Goal: Information Seeking & Learning: Learn about a topic

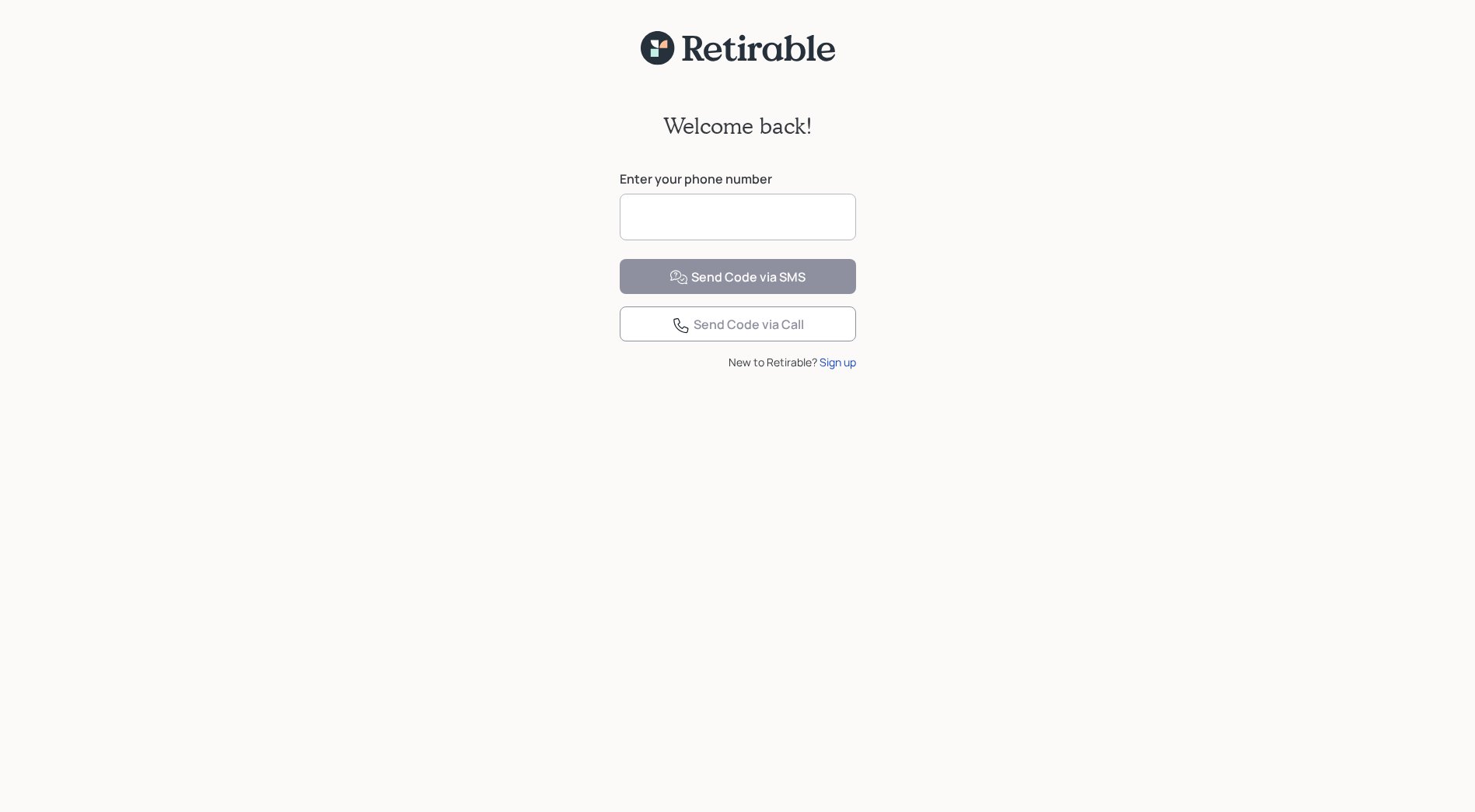
click at [717, 221] on input at bounding box center [738, 217] width 237 height 47
type input "**********"
click at [571, 288] on div "**********" at bounding box center [737, 448] width 1475 height 765
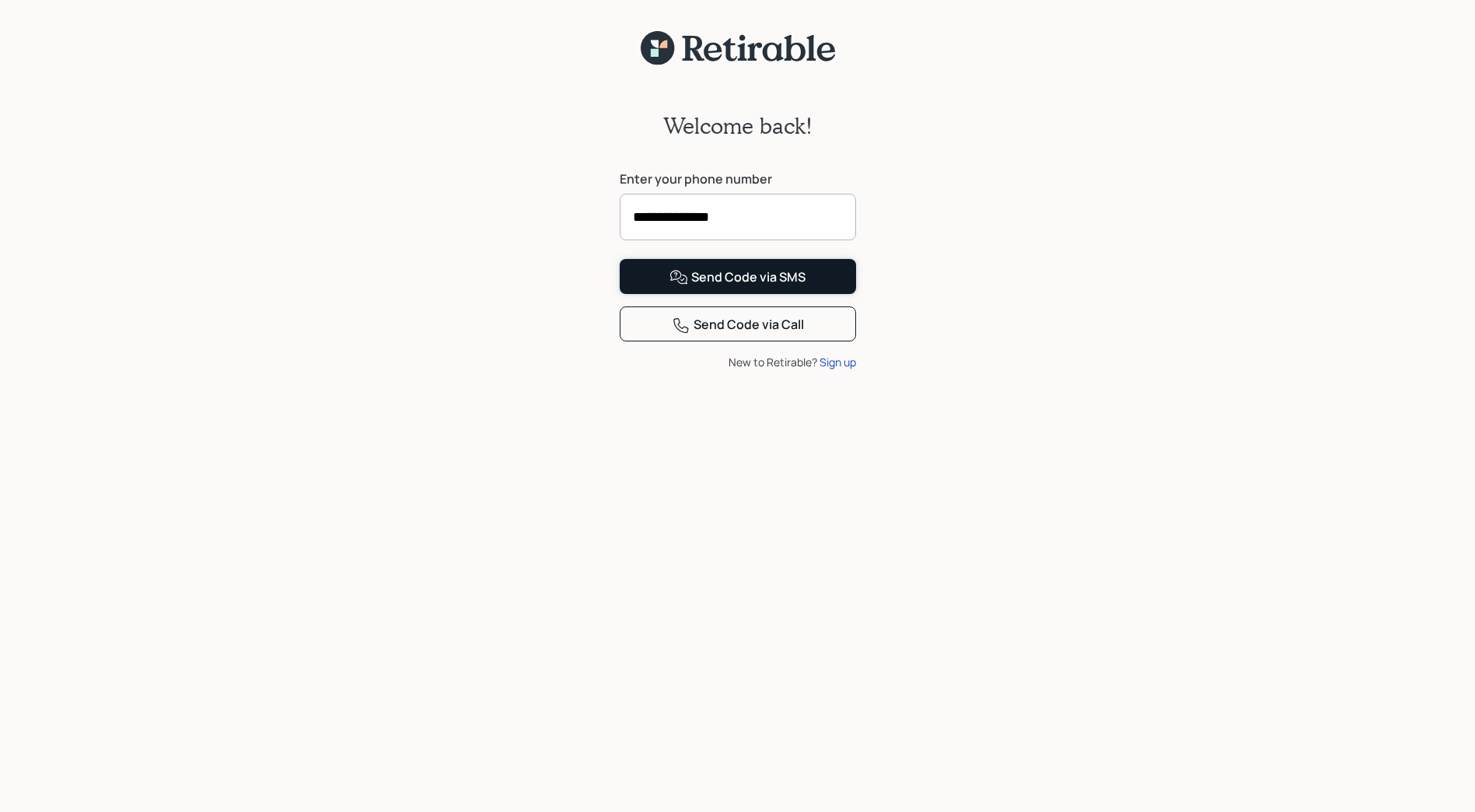
click at [736, 287] on div "Send Code via SMS" at bounding box center [737, 277] width 136 height 19
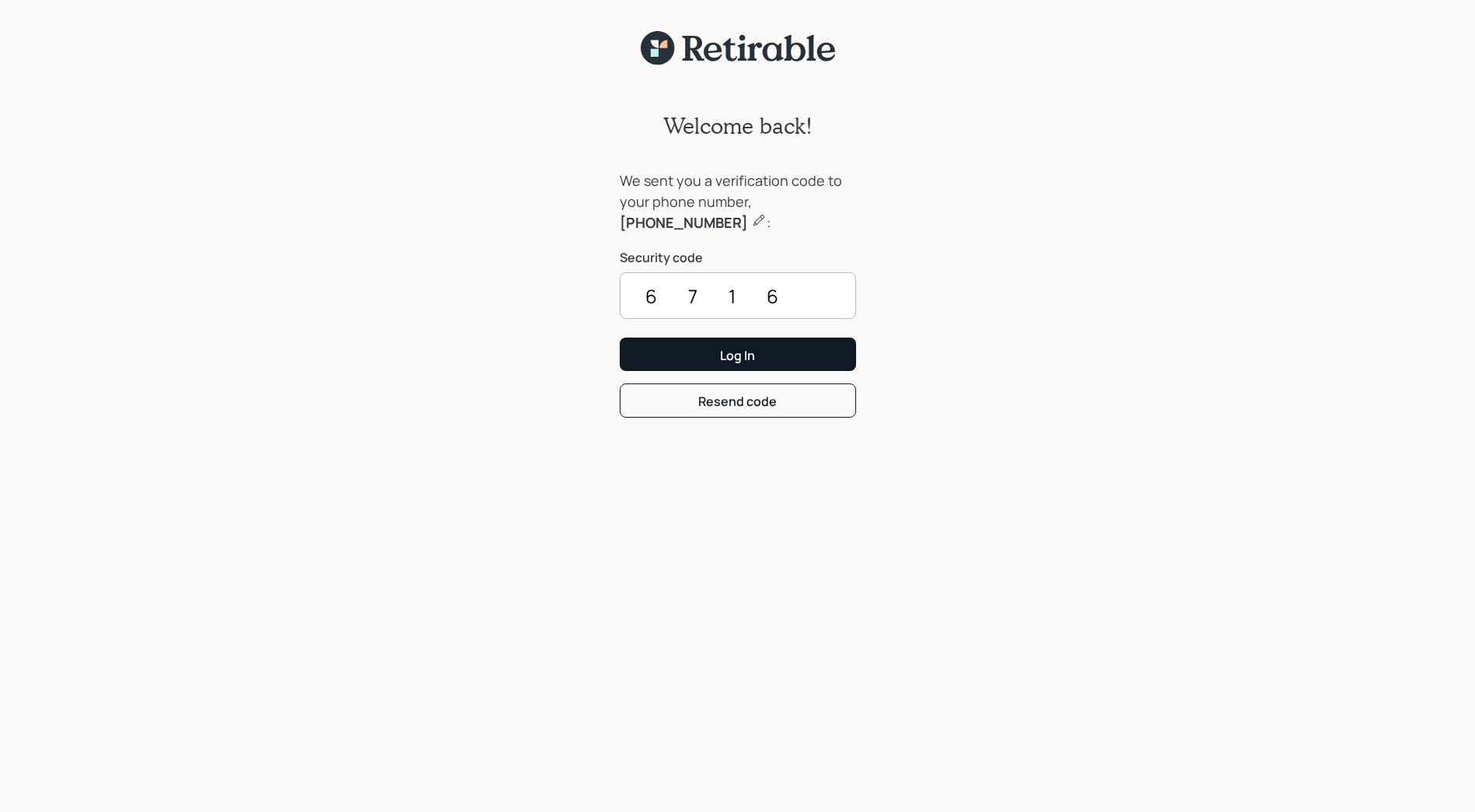
type input "6716"
click at [745, 347] on div "Log In" at bounding box center [737, 355] width 35 height 17
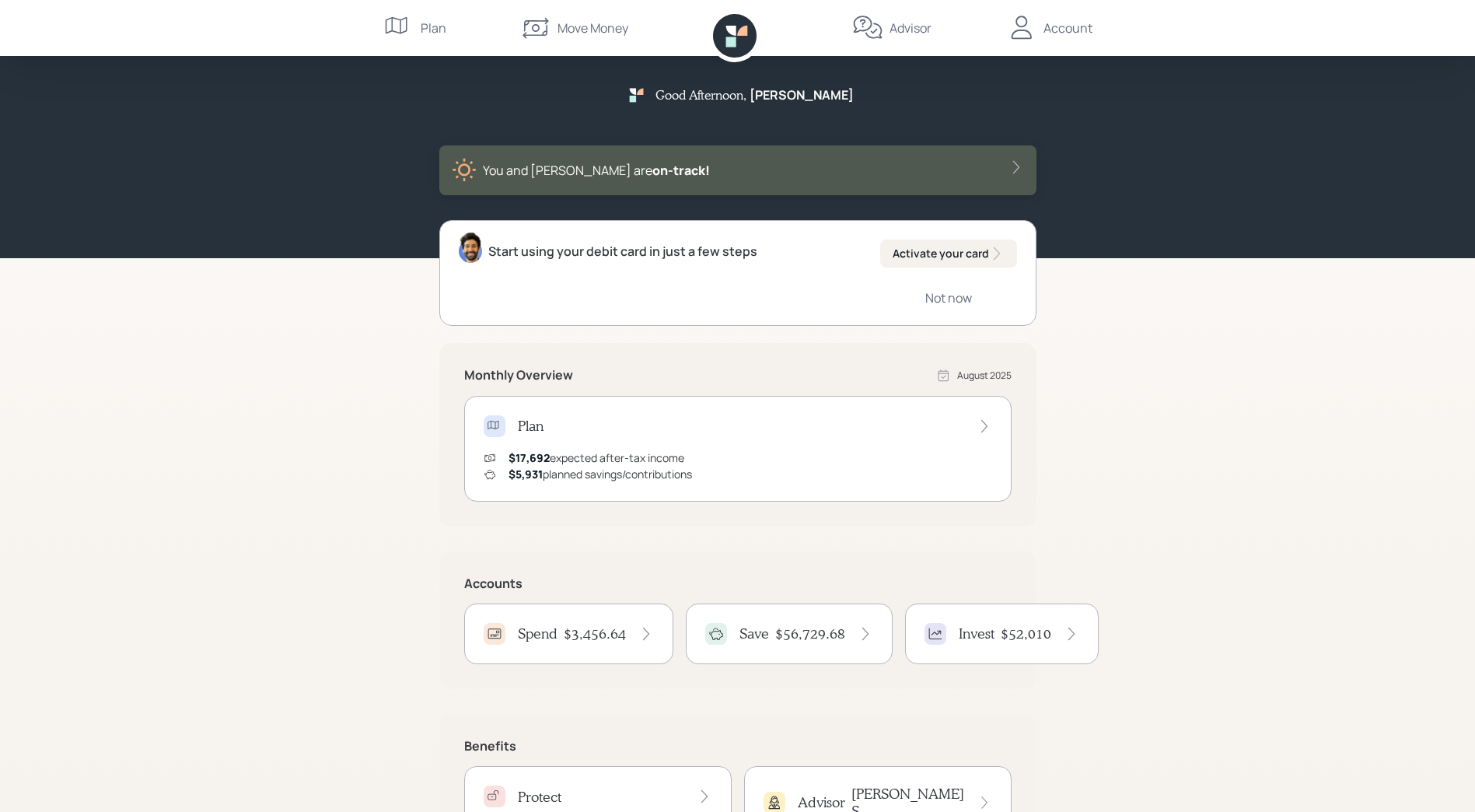
click at [734, 259] on div "Start using your debit card in just a few steps" at bounding box center [623, 251] width 269 height 19
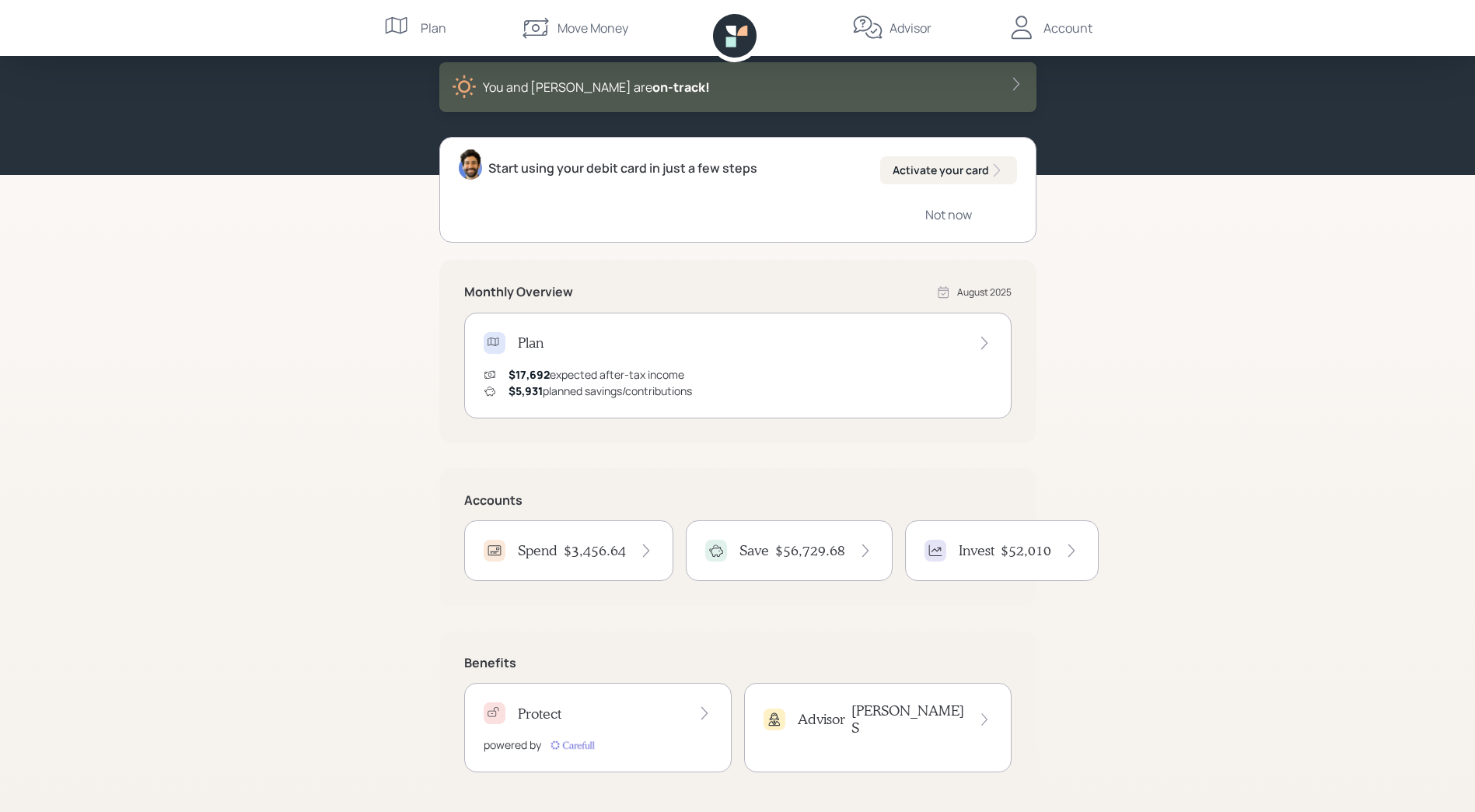
scroll to position [93, 0]
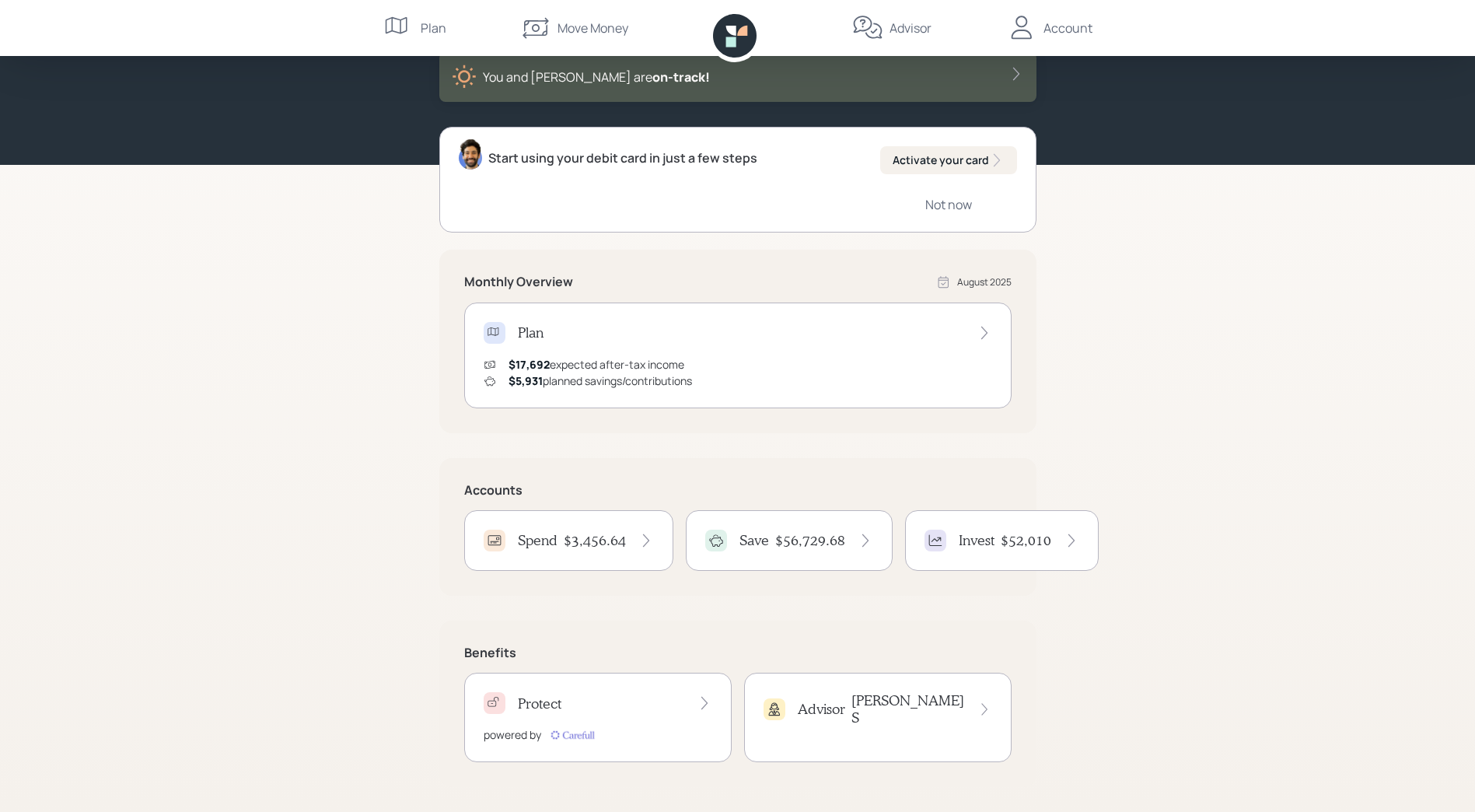
click at [903, 699] on div "Advisor Eric S" at bounding box center [878, 708] width 229 height 33
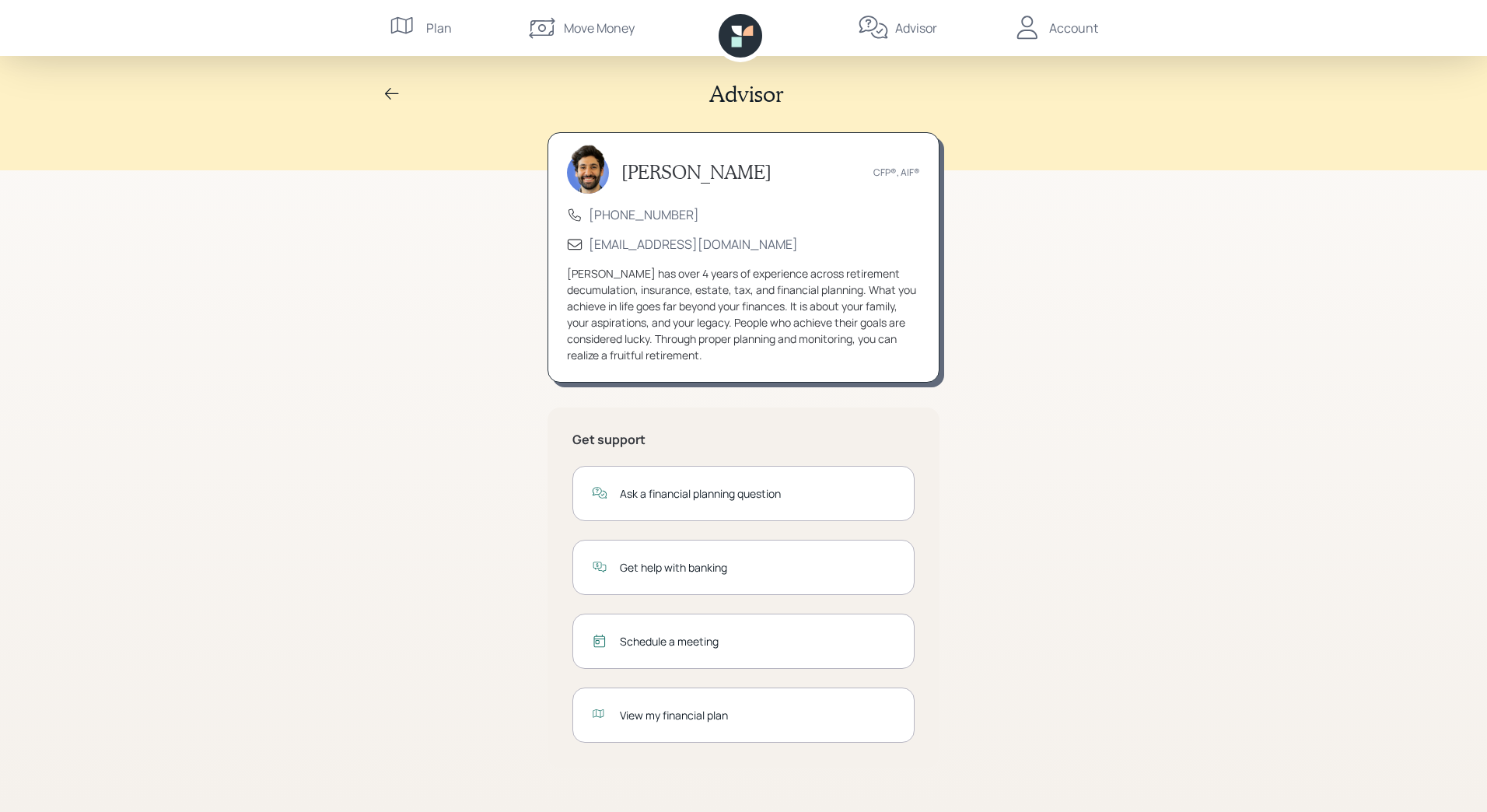
click at [682, 712] on div "View my financial plan" at bounding box center [758, 715] width 275 height 16
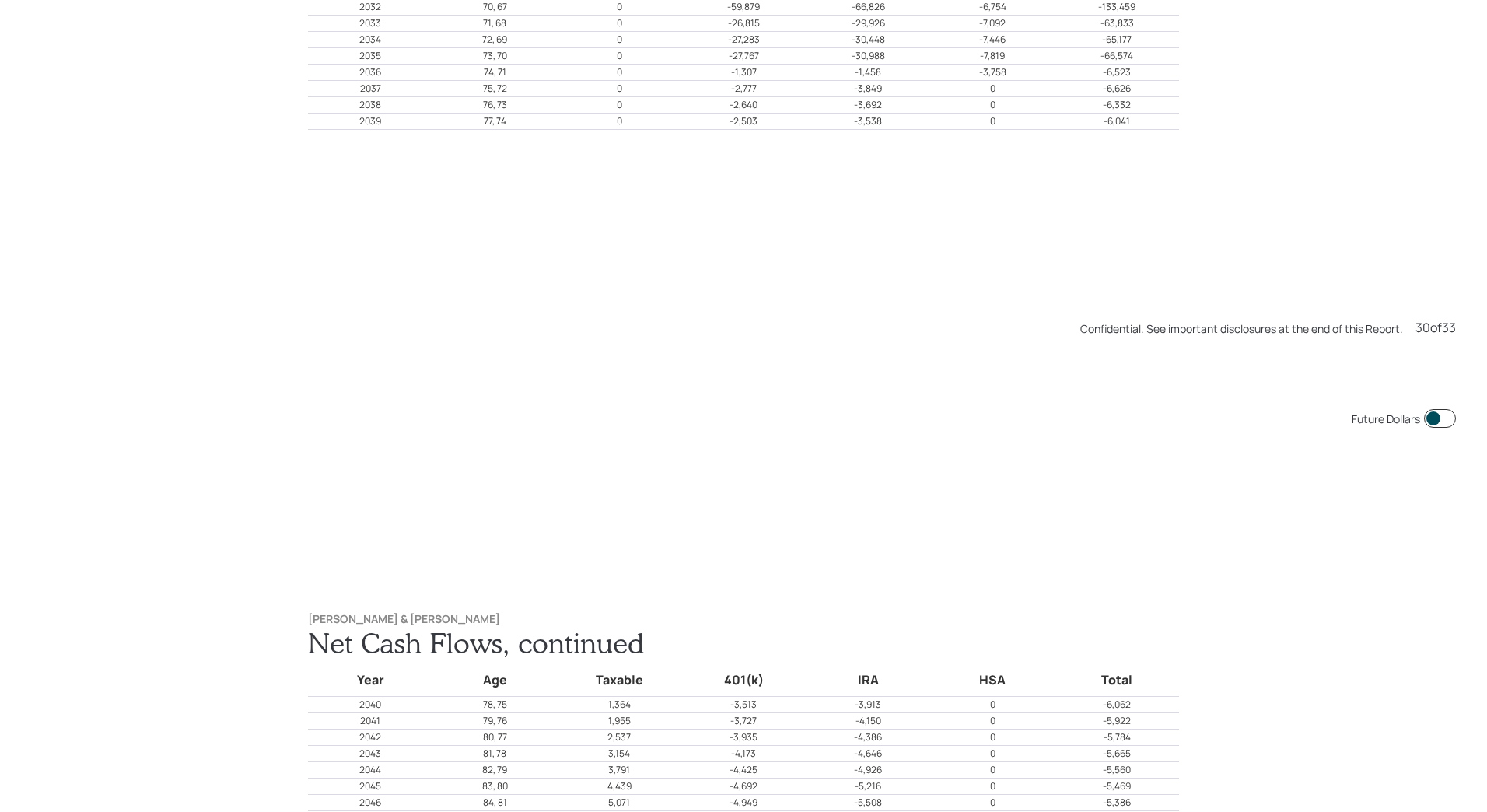
scroll to position [24348, 0]
